Goal: Navigation & Orientation: Find specific page/section

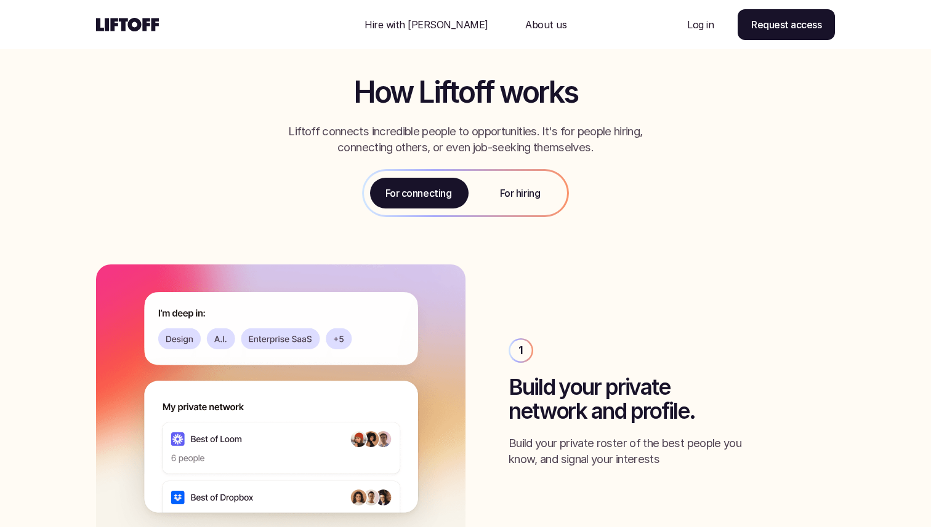
scroll to position [1387, 0]
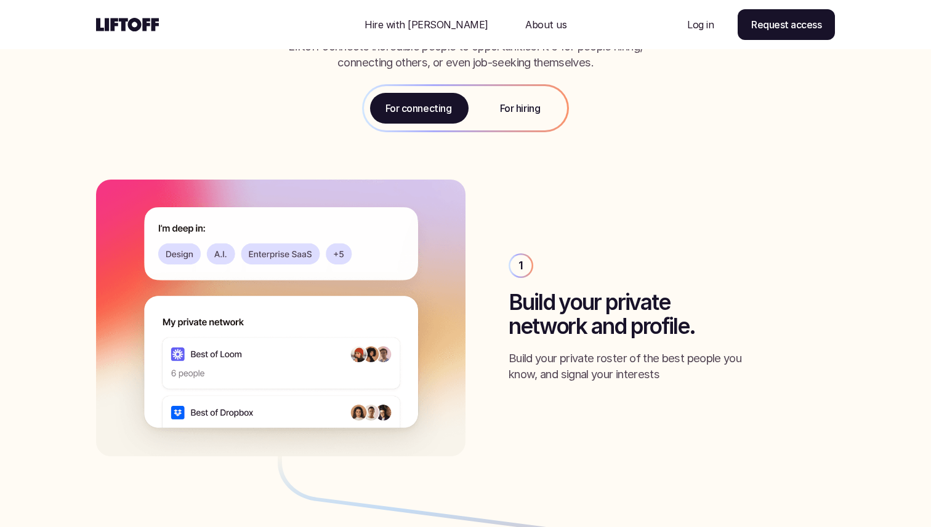
click at [500, 110] on p "For hiring" at bounding box center [520, 108] width 40 height 15
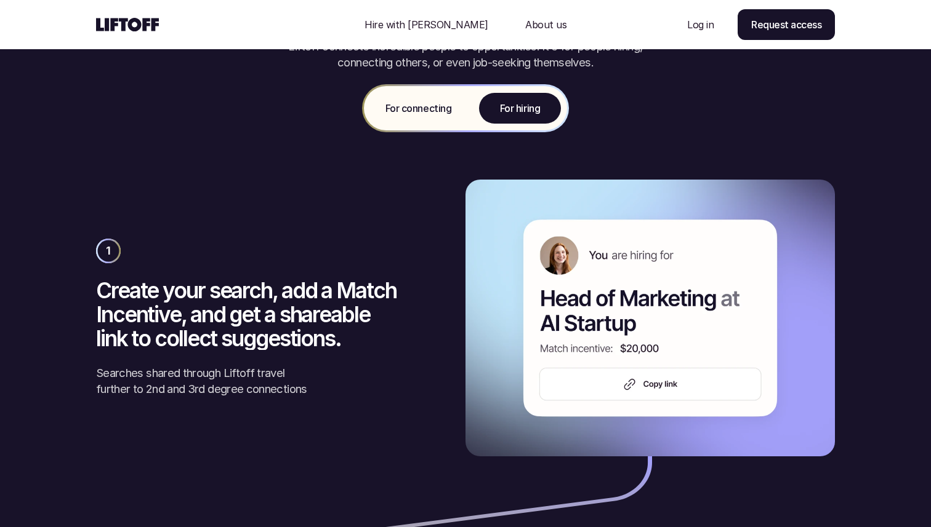
click at [459, 111] on div "For connecting" at bounding box center [418, 108] width 109 height 44
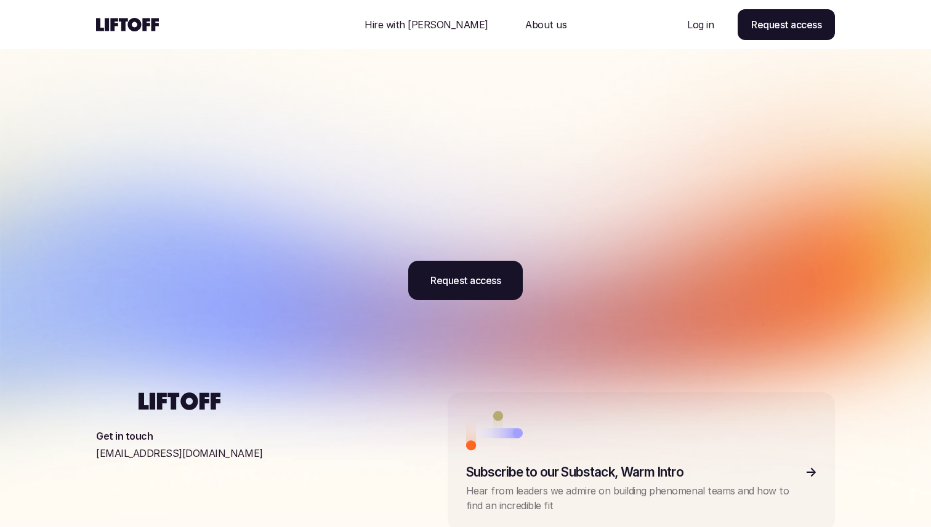
scroll to position [3817, 0]
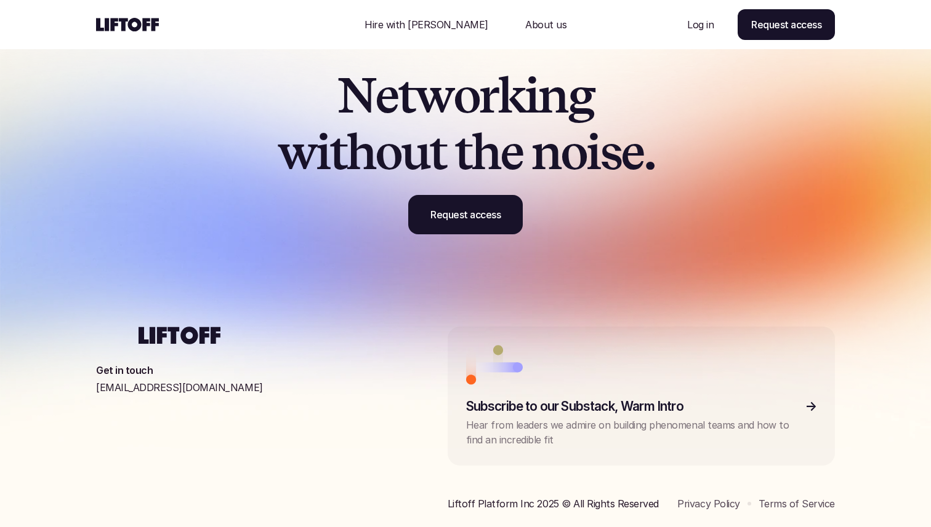
click at [536, 30] on p "About us" at bounding box center [545, 24] width 41 height 15
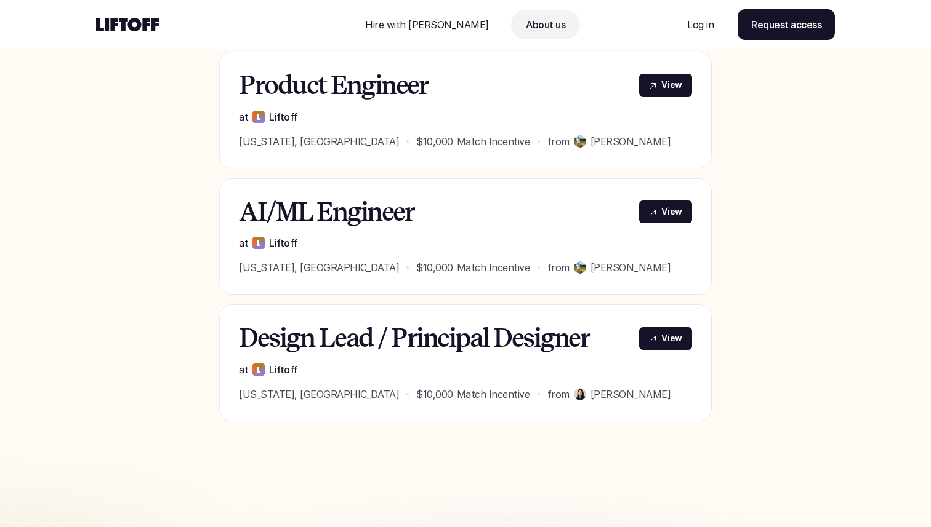
scroll to position [768, 0]
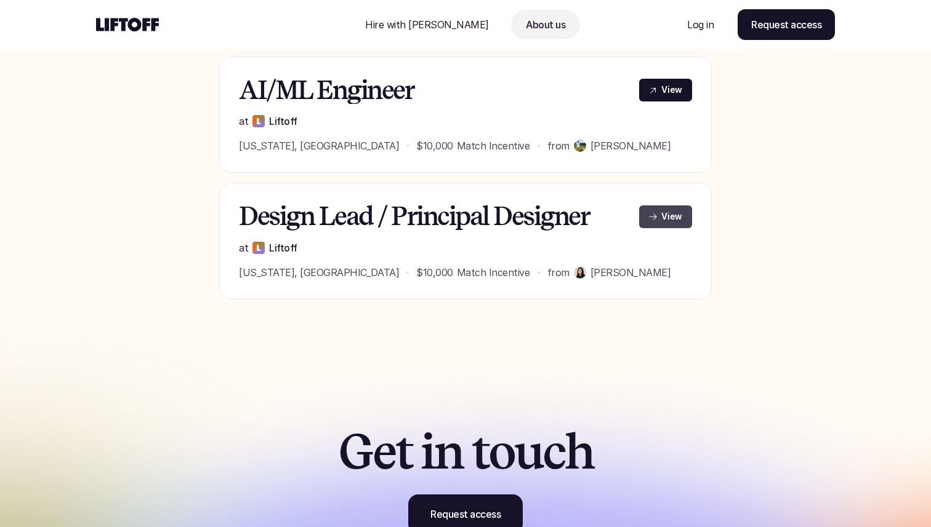
click at [647, 220] on link "View" at bounding box center [665, 217] width 53 height 23
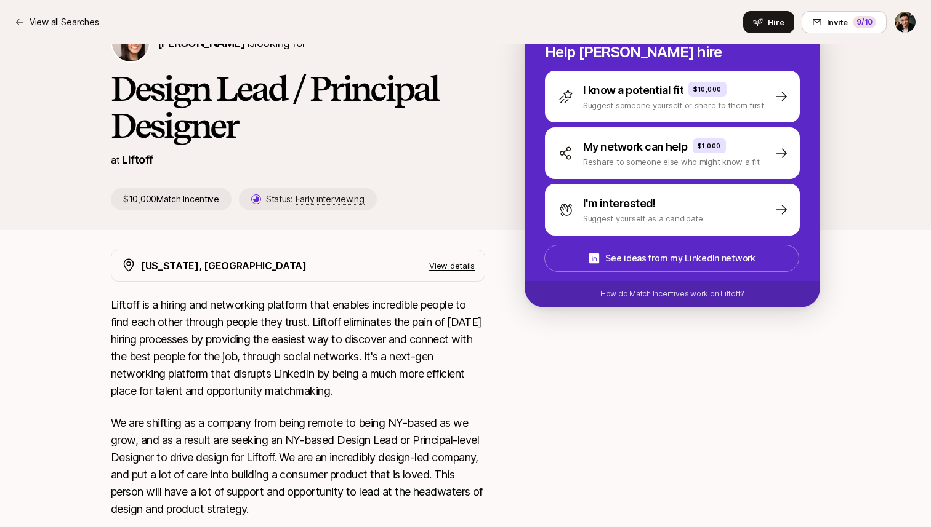
scroll to position [93, 0]
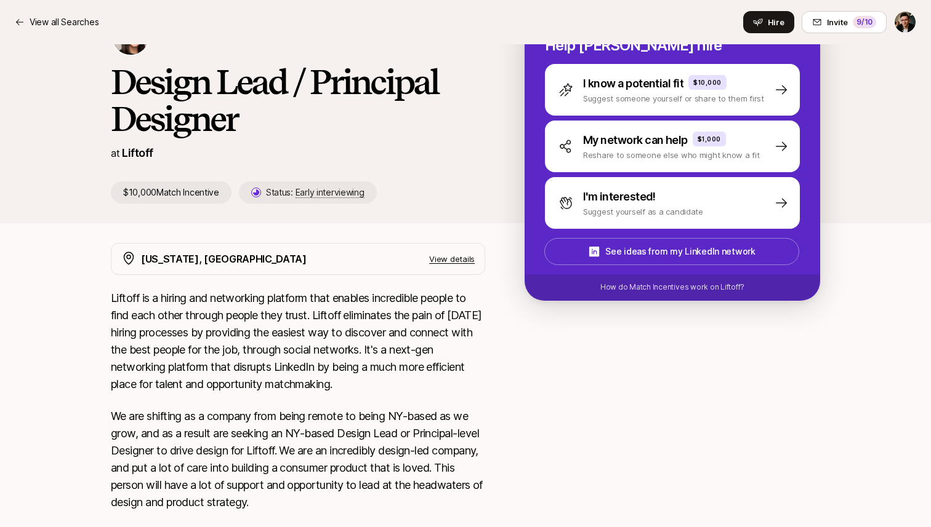
click at [467, 259] on p "View details" at bounding box center [452, 259] width 46 height 12
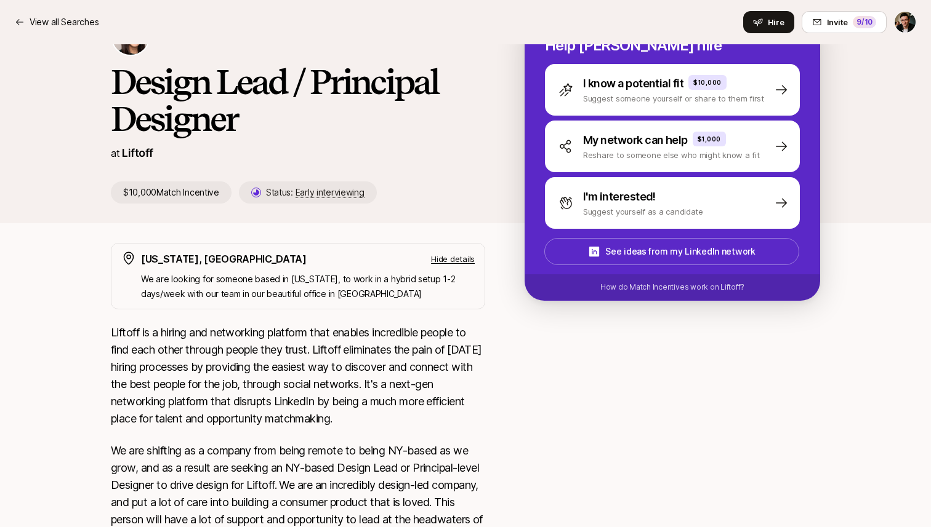
click at [467, 259] on p "Hide details" at bounding box center [453, 259] width 44 height 12
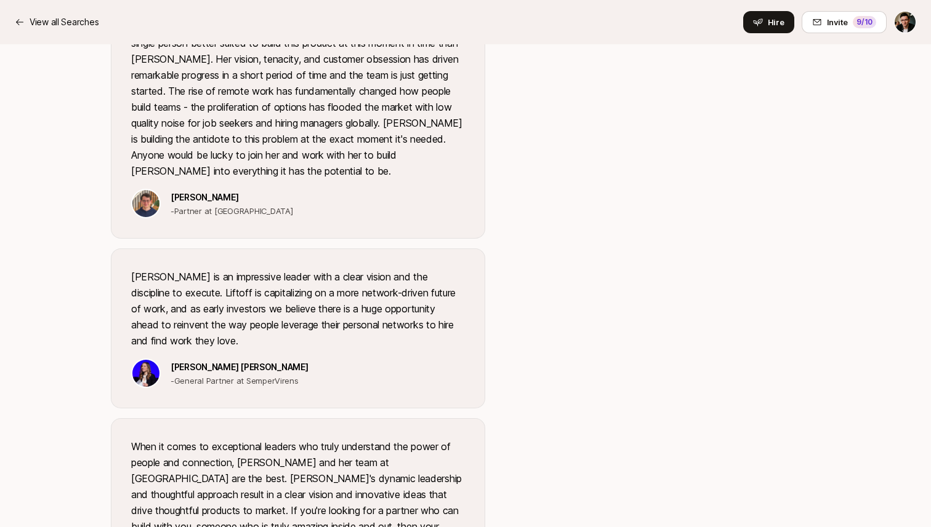
scroll to position [1716, 0]
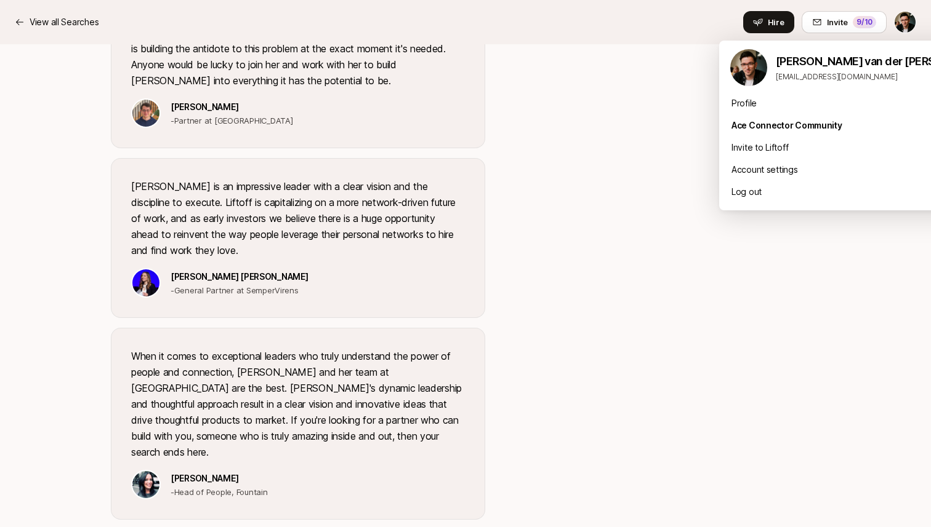
click at [749, 108] on div "Profile" at bounding box center [860, 103] width 282 height 22
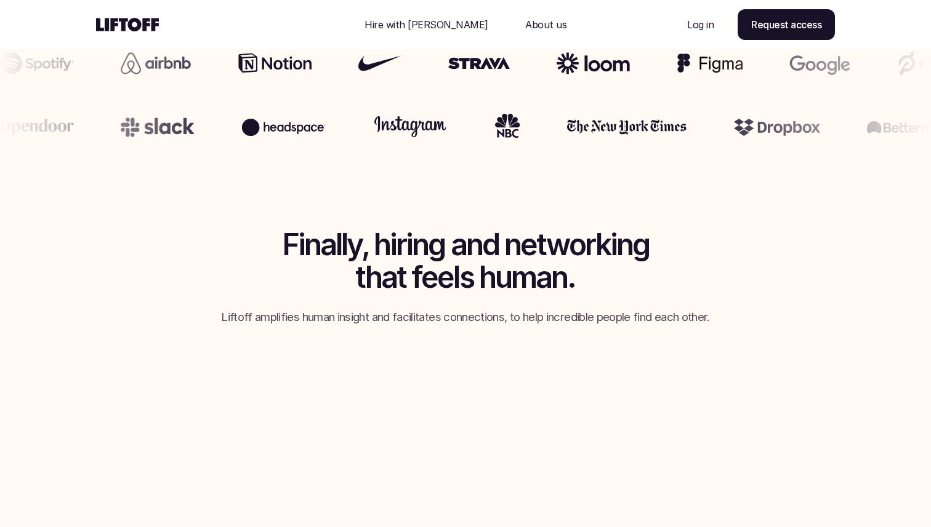
scroll to position [744, 0]
